Goal: Task Accomplishment & Management: Manage account settings

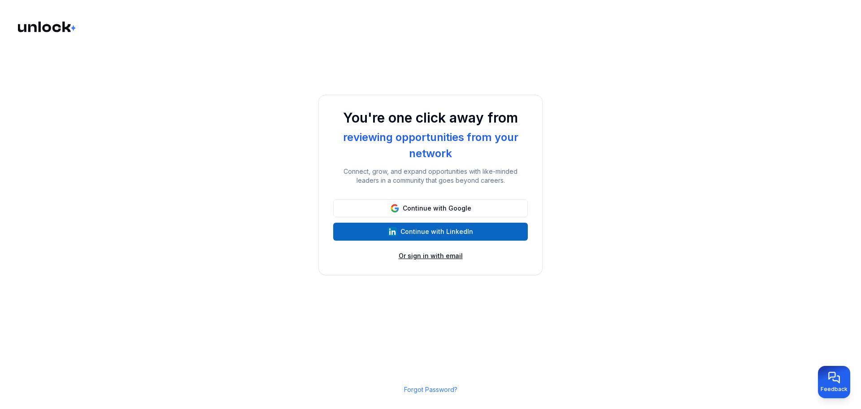
click at [432, 258] on button "Or sign in with email" at bounding box center [431, 255] width 64 height 9
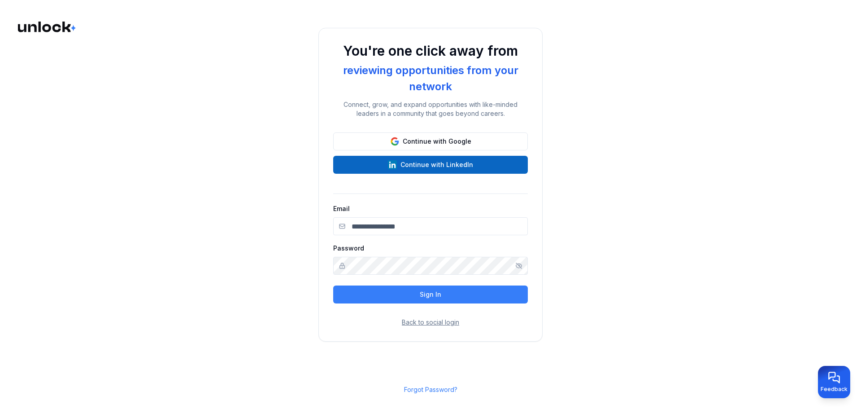
click at [367, 225] on input "Email" at bounding box center [430, 226] width 195 height 18
click at [364, 295] on button "Sign In" at bounding box center [430, 294] width 195 height 18
click at [367, 227] on input "Email" at bounding box center [430, 226] width 195 height 18
type input "**********"
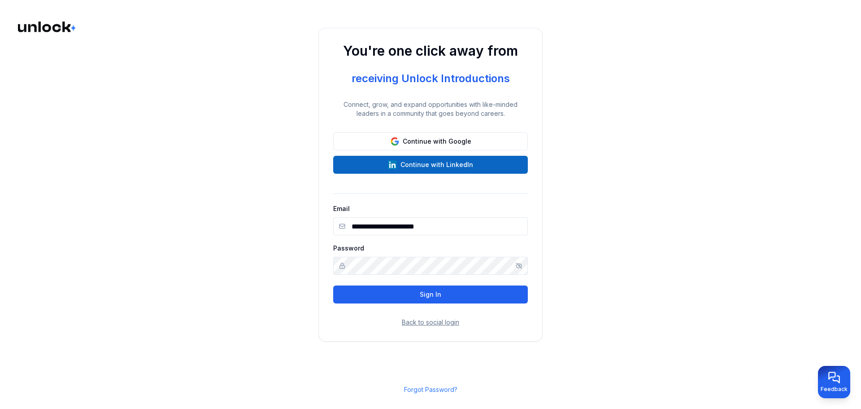
click at [368, 301] on button "Sign In" at bounding box center [430, 294] width 195 height 18
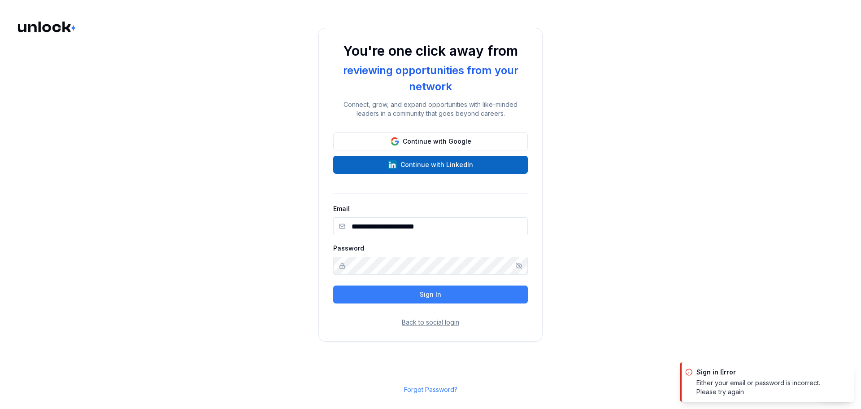
click at [517, 267] on icon "Show/hide password" at bounding box center [519, 265] width 6 height 5
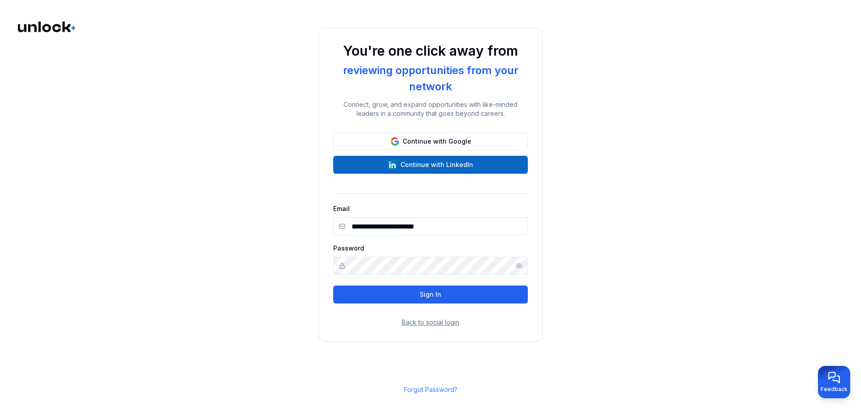
click at [412, 295] on button "Sign In" at bounding box center [430, 294] width 195 height 18
